Goal: Transaction & Acquisition: Purchase product/service

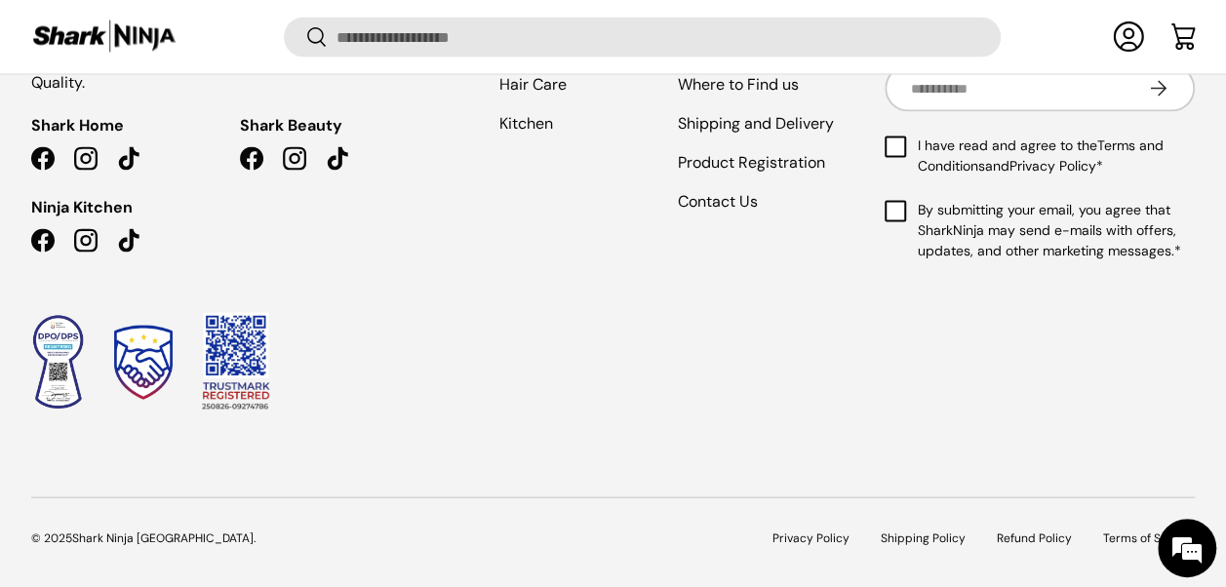
scroll to position [2015, 0]
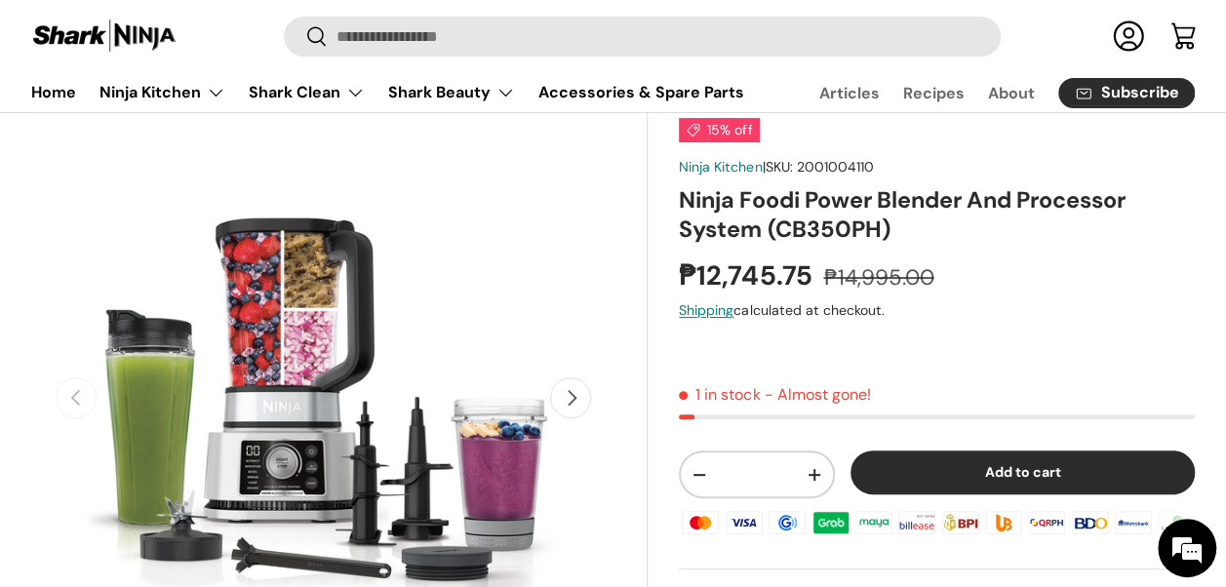
scroll to position [146, 0]
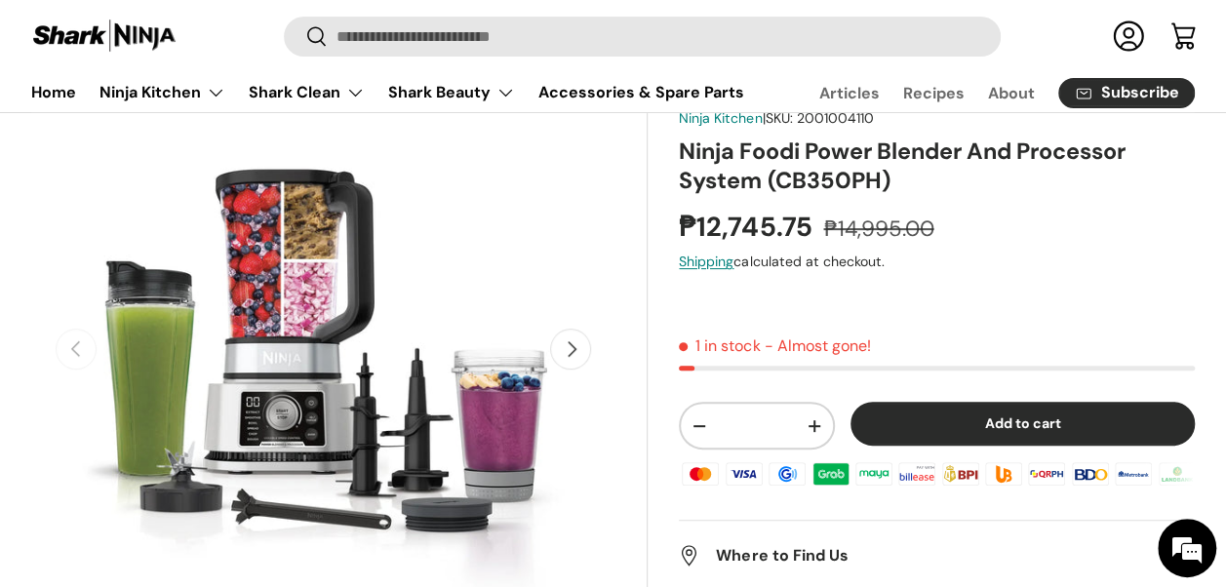
click at [569, 344] on button "Next" at bounding box center [570, 349] width 41 height 41
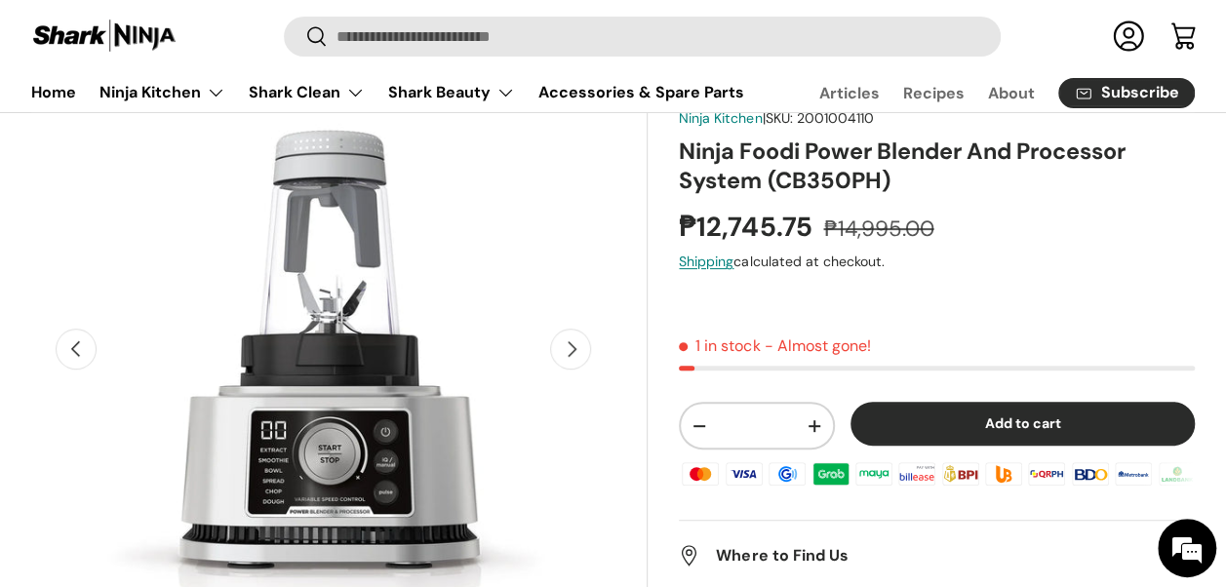
scroll to position [0, 595]
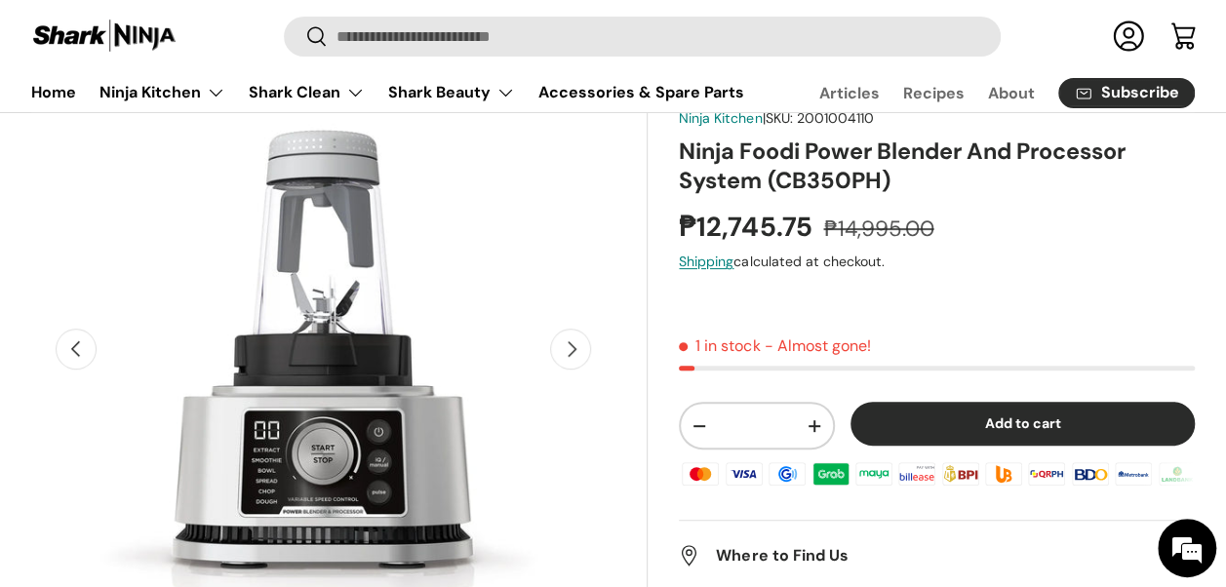
click at [569, 344] on button "Next" at bounding box center [570, 349] width 41 height 41
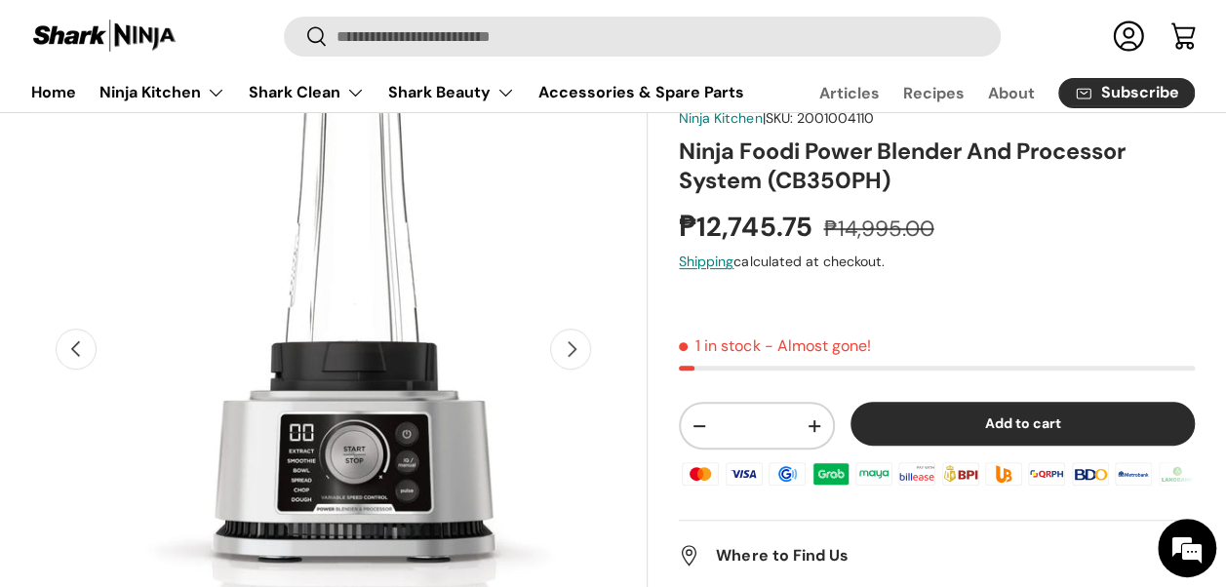
scroll to position [0, 1190]
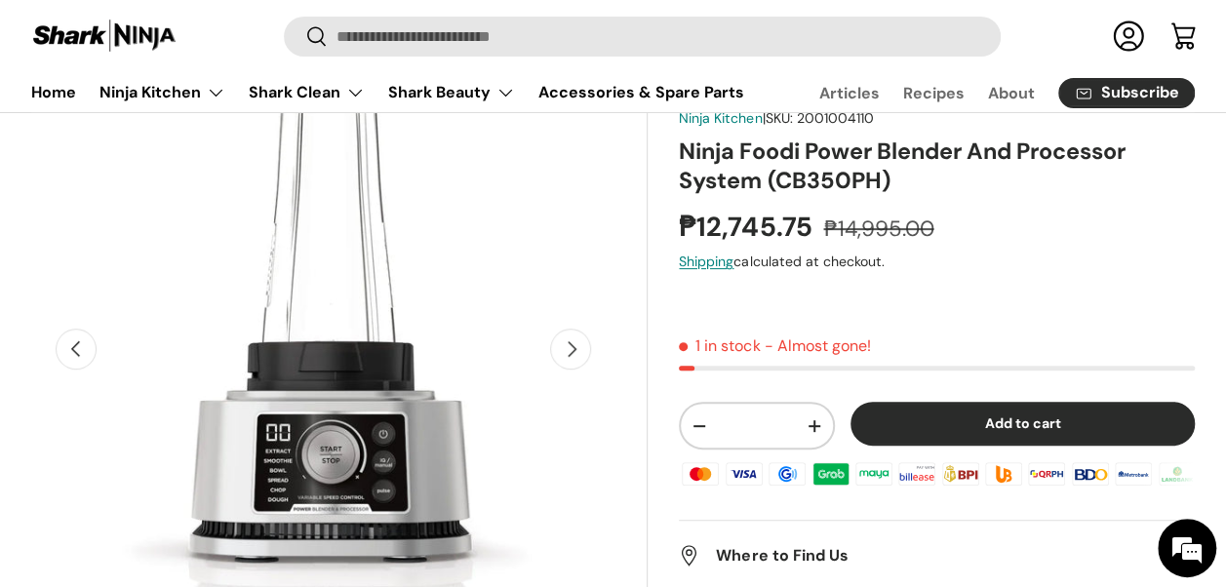
click at [569, 344] on button "Next" at bounding box center [570, 349] width 41 height 41
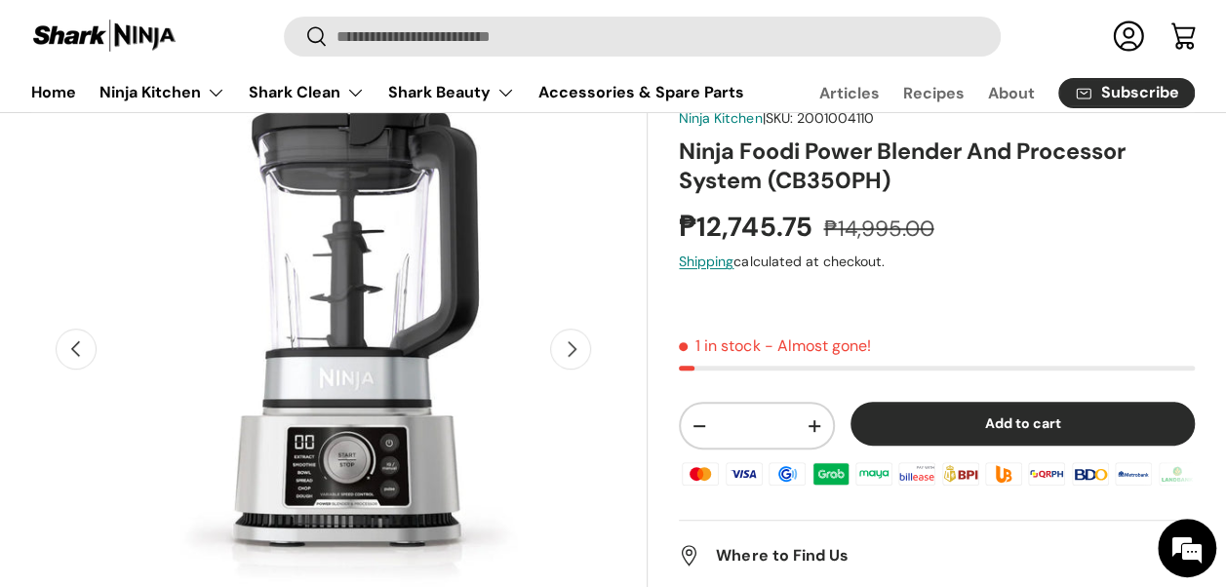
scroll to position [0, 1784]
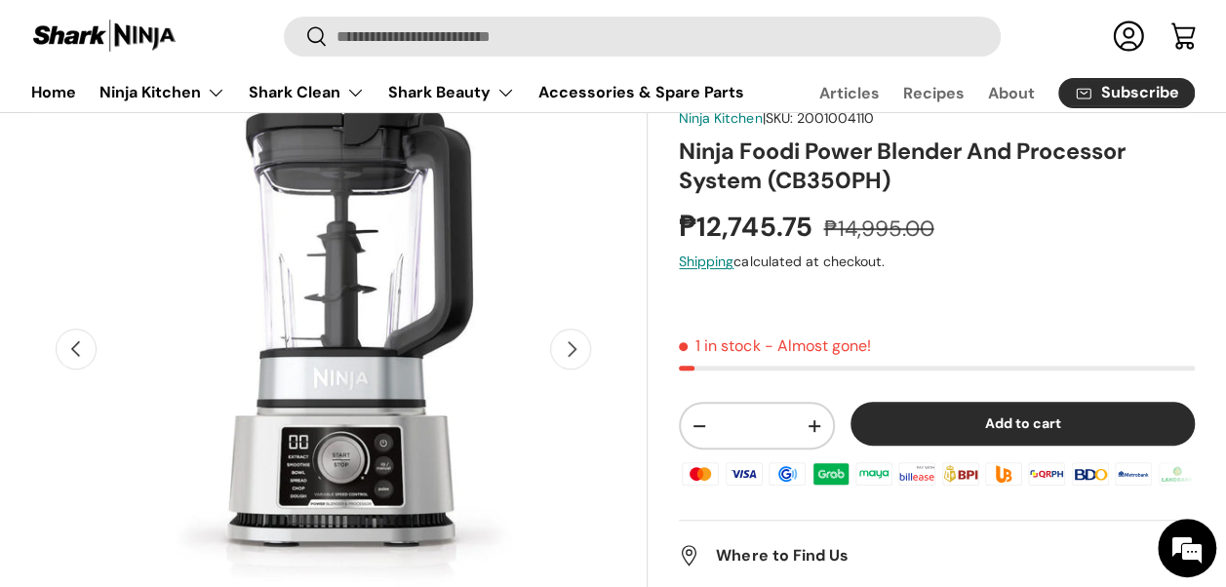
click at [569, 344] on button "Next" at bounding box center [570, 349] width 41 height 41
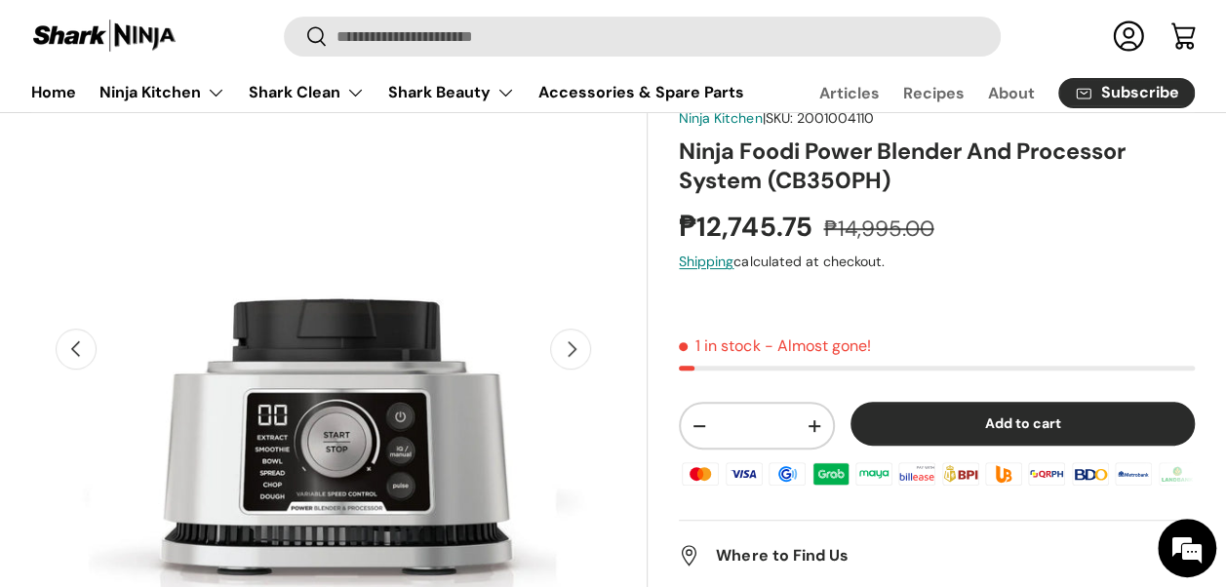
scroll to position [0, 2379]
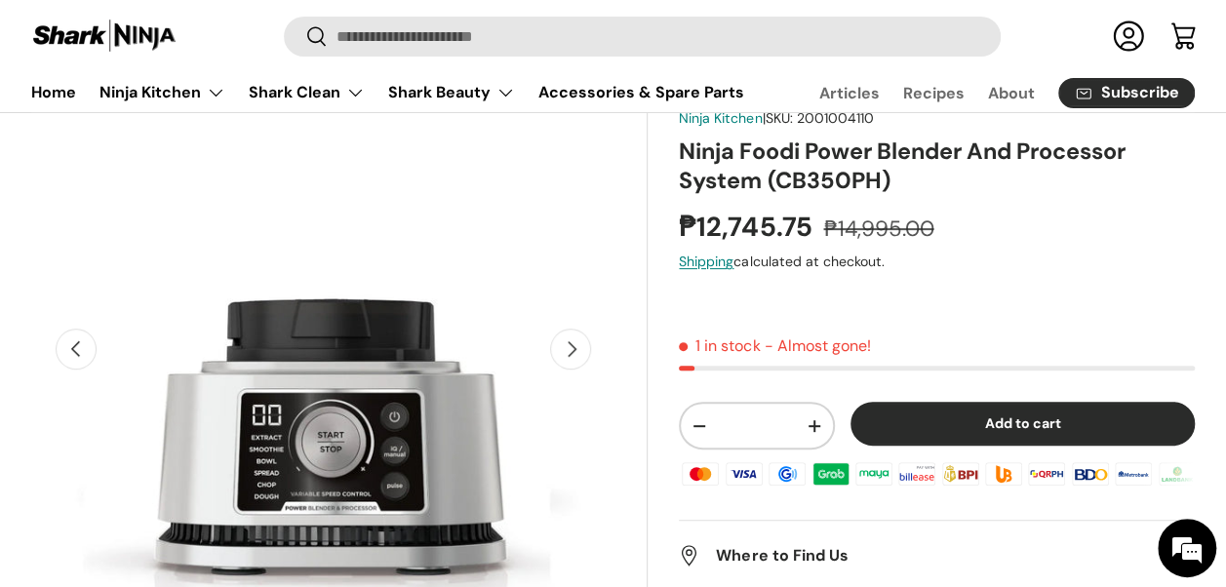
click at [569, 344] on button "Next" at bounding box center [570, 349] width 41 height 41
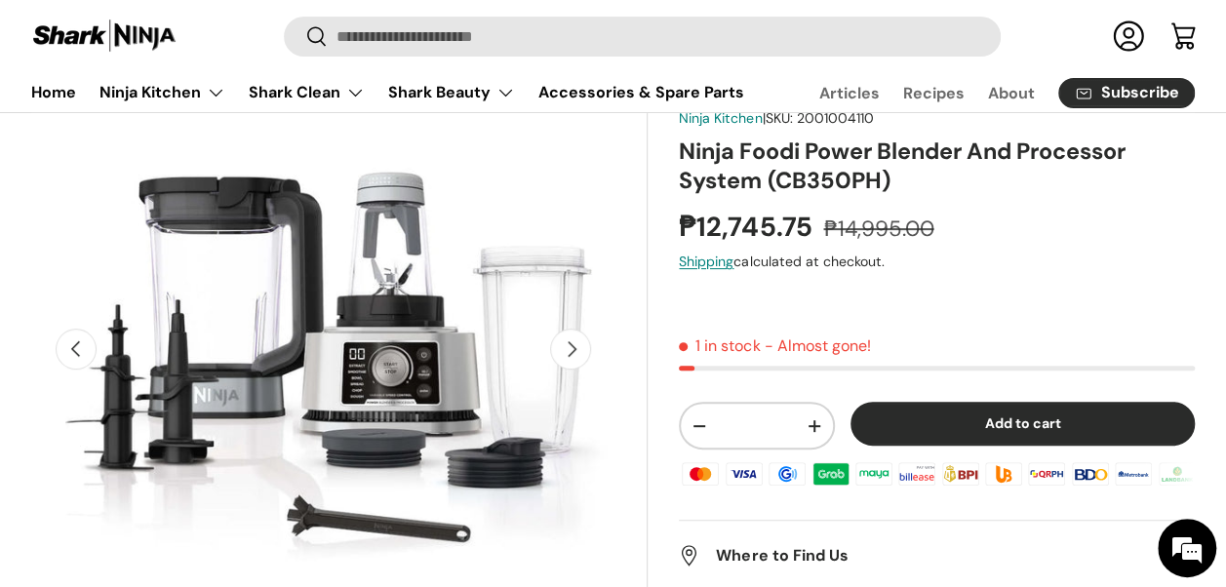
scroll to position [0, 2974]
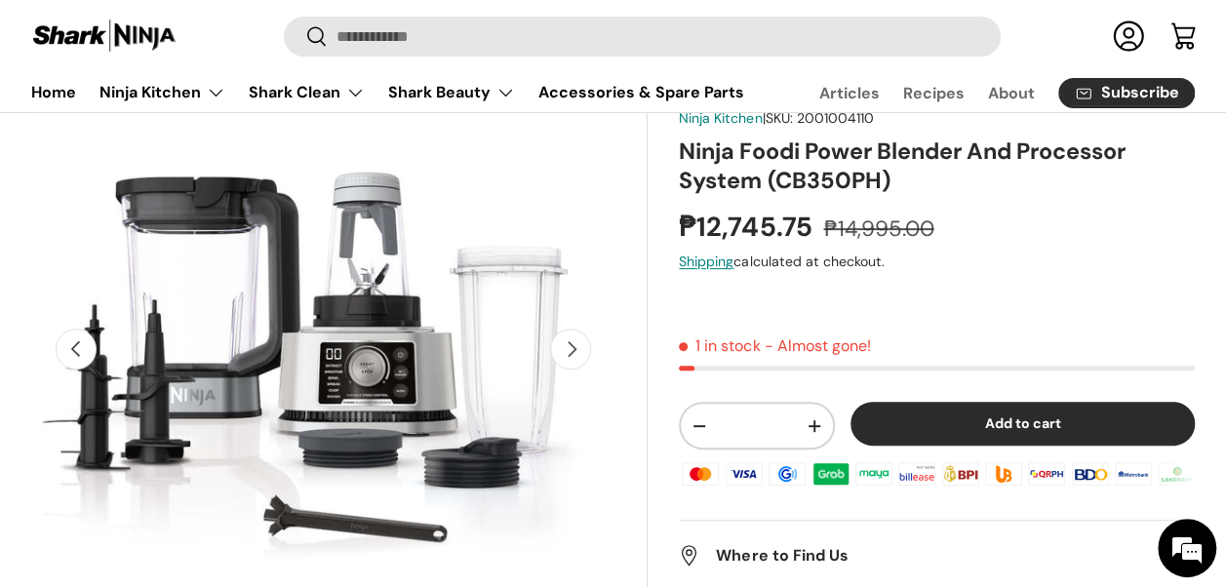
click at [569, 344] on button "Next" at bounding box center [570, 349] width 41 height 41
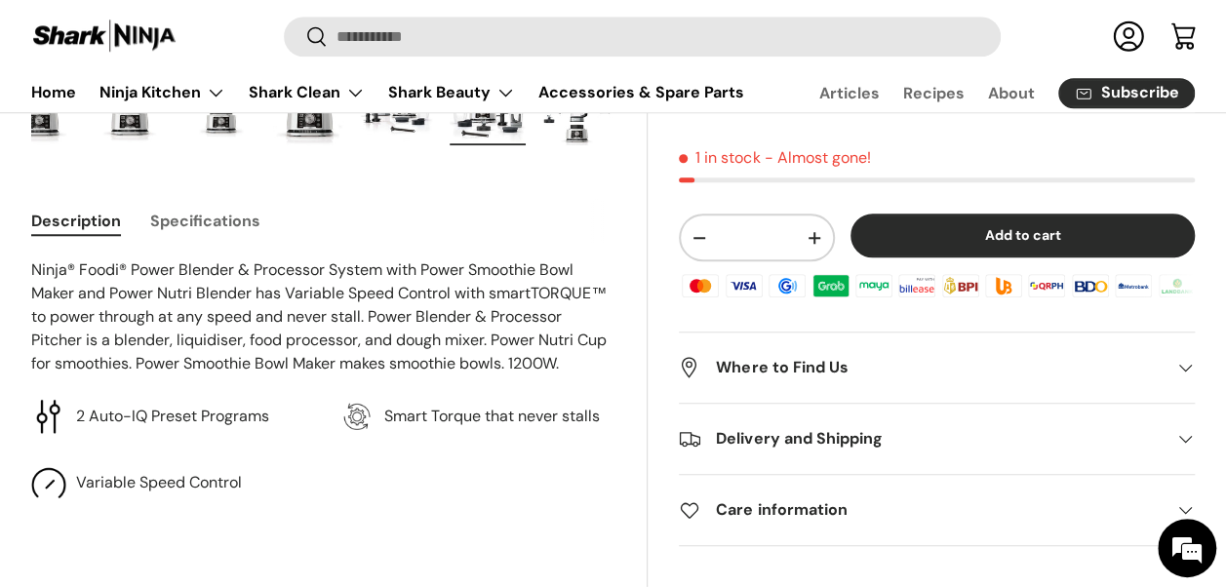
scroll to position [698, 0]
